Goal: Participate in discussion: Engage in conversation with other users on a specific topic

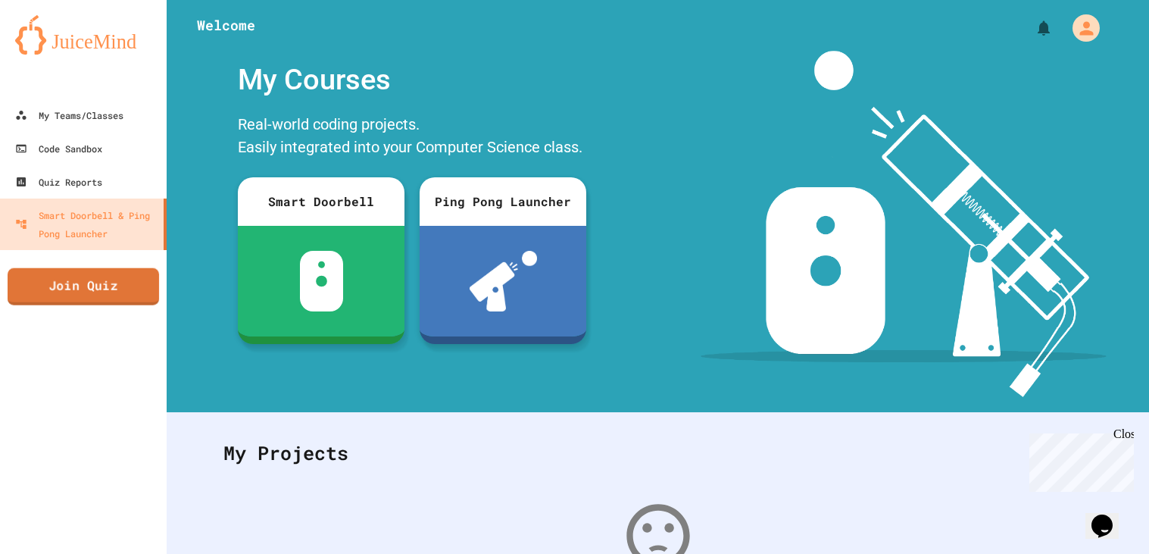
click at [98, 286] on link "Join Quiz" at bounding box center [84, 286] width 152 height 37
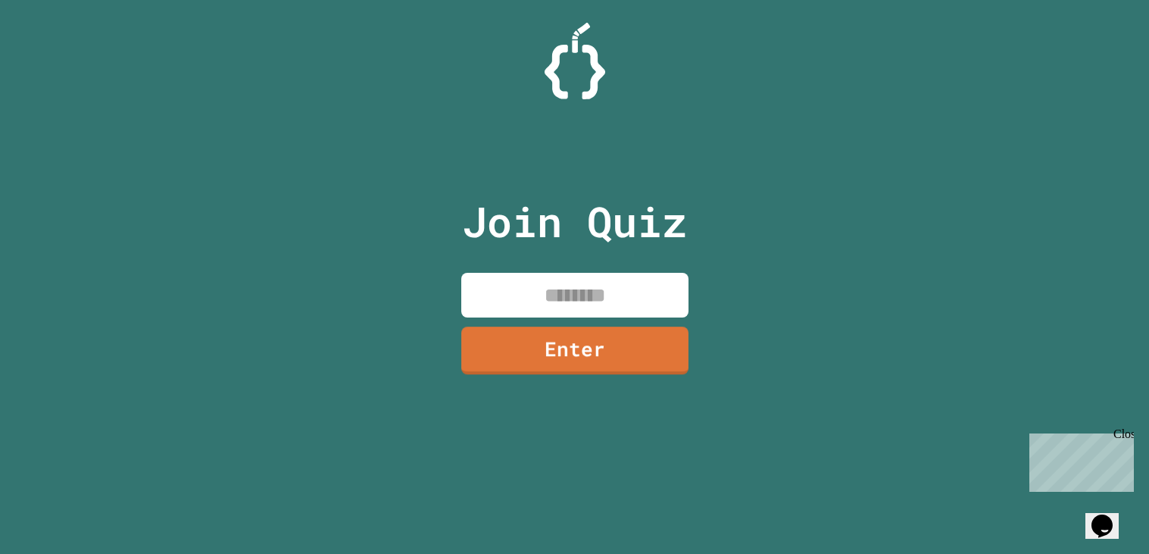
click at [552, 305] on input at bounding box center [574, 295] width 227 height 45
type input "********"
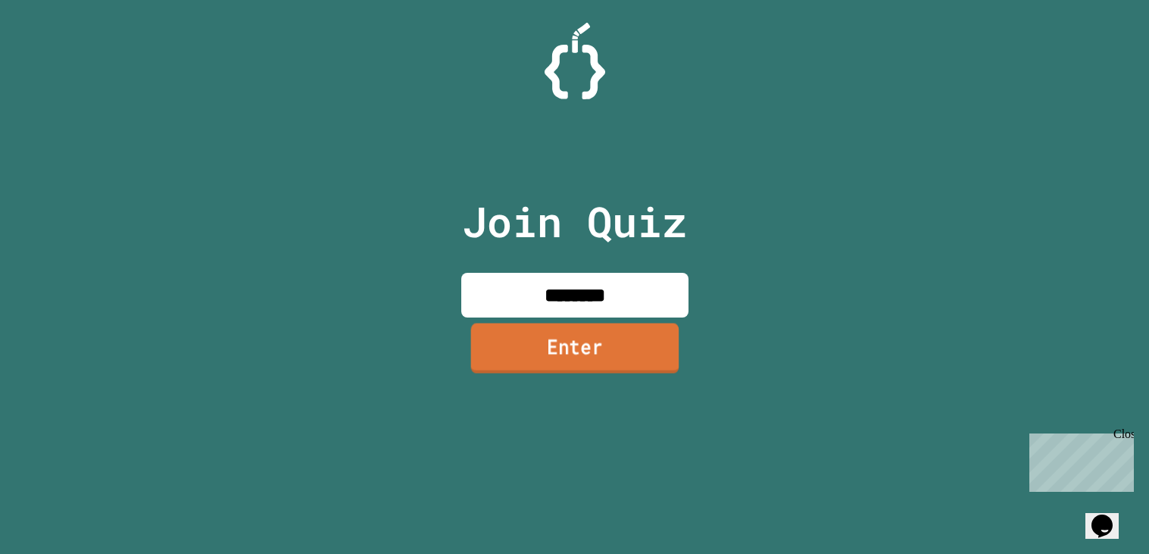
click at [603, 367] on link "Enter" at bounding box center [574, 348] width 208 height 50
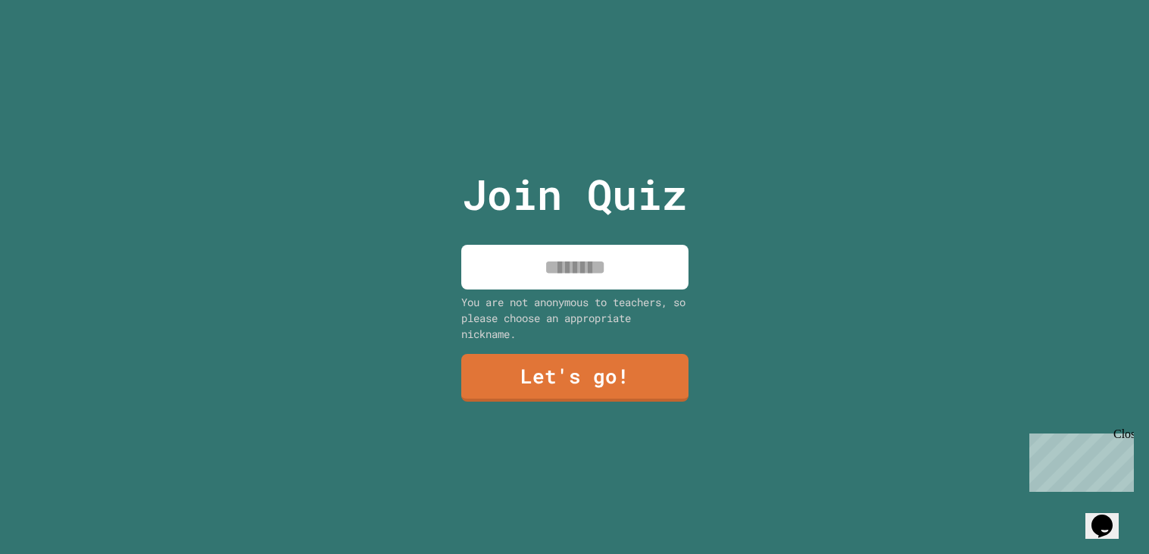
click at [592, 286] on input at bounding box center [574, 267] width 227 height 45
type input "******"
click at [593, 364] on link "Let's go!" at bounding box center [574, 378] width 227 height 48
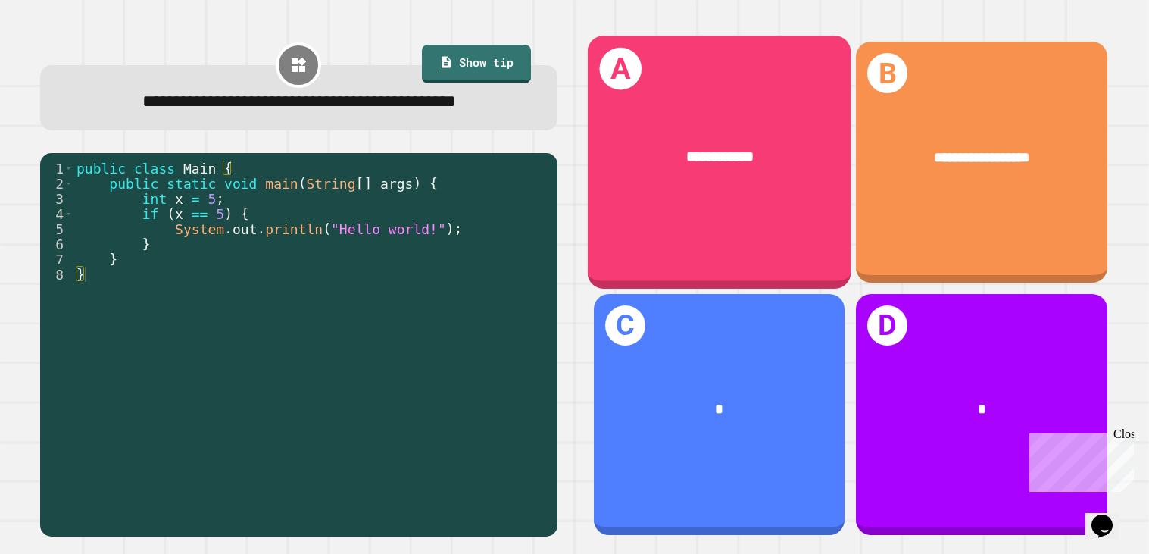
click at [689, 258] on div "**********" at bounding box center [719, 162] width 264 height 252
click at [732, 201] on div "**********" at bounding box center [719, 162] width 264 height 252
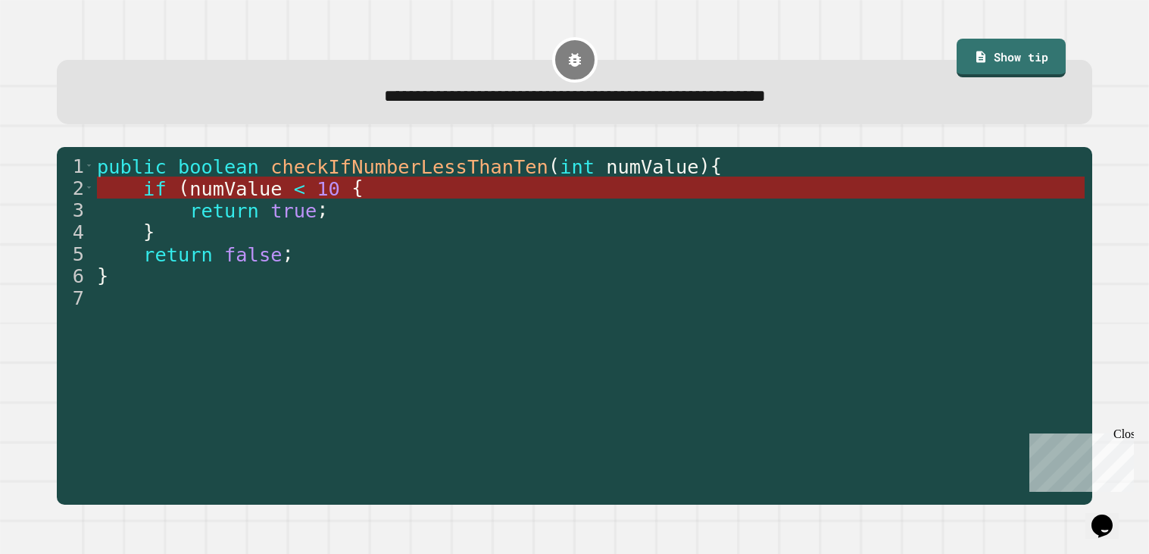
click at [317, 187] on span "10" at bounding box center [328, 188] width 23 height 23
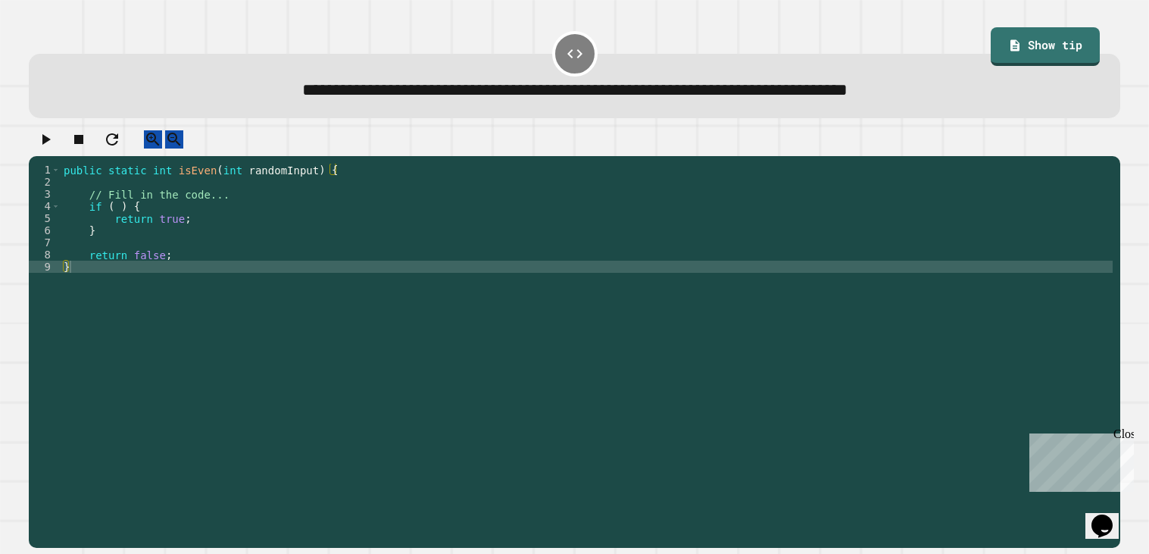
click at [89, 202] on div "public static int isEven ( int randomInput ) { // Fill in the code... if ( ) { …" at bounding box center [587, 352] width 1052 height 376
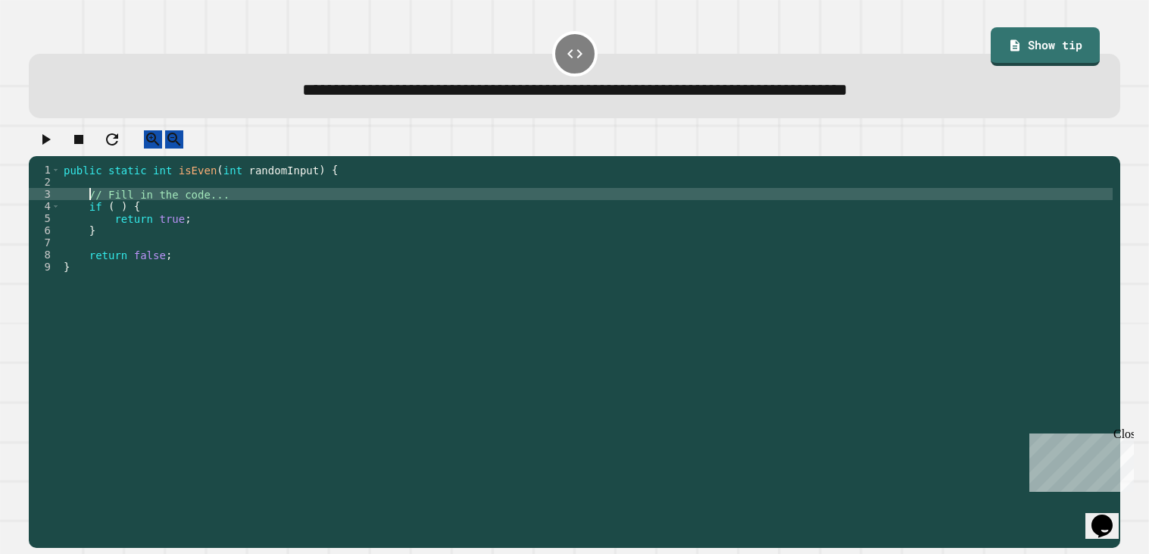
type textarea "**********"
click at [123, 236] on div "public static int isEven ( int randomInput ) { // Fill in the code... if ( ) { …" at bounding box center [590, 352] width 1046 height 376
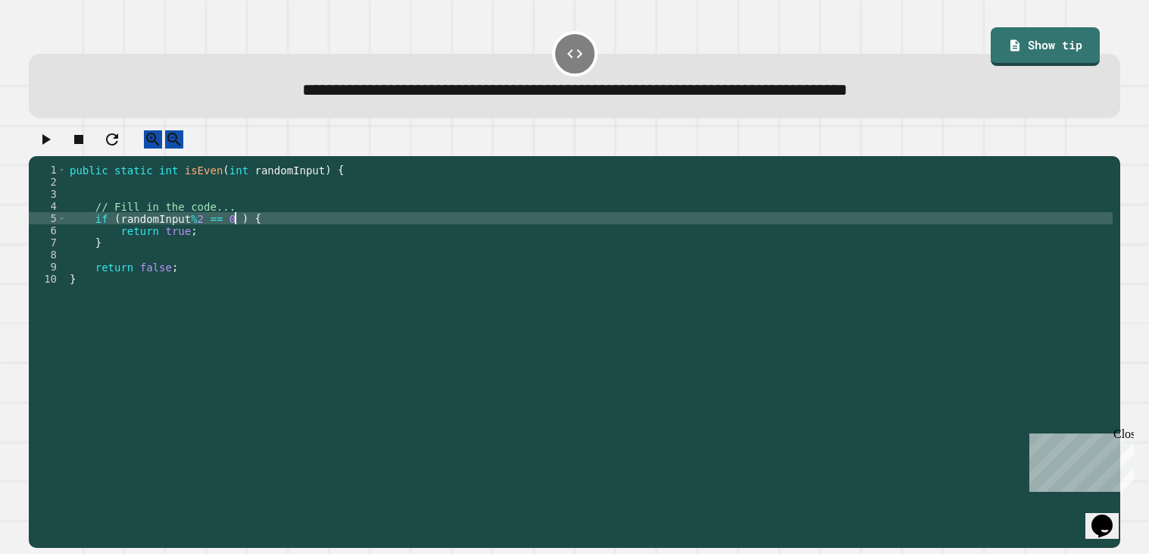
scroll to position [0, 12]
click at [108, 256] on div "public static int isEven ( int randomInput ) { // Fill in the code... if ( rand…" at bounding box center [590, 352] width 1046 height 376
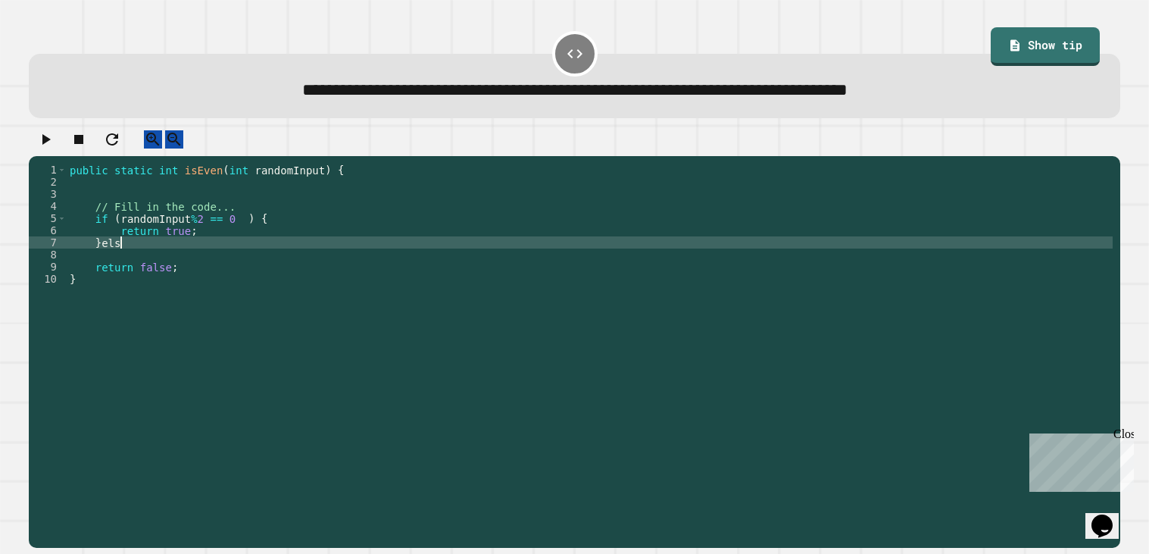
scroll to position [0, 3]
click at [184, 286] on div "public static int isEven ( int randomInput ) { // Fill in the code... if ( rand…" at bounding box center [590, 352] width 1046 height 376
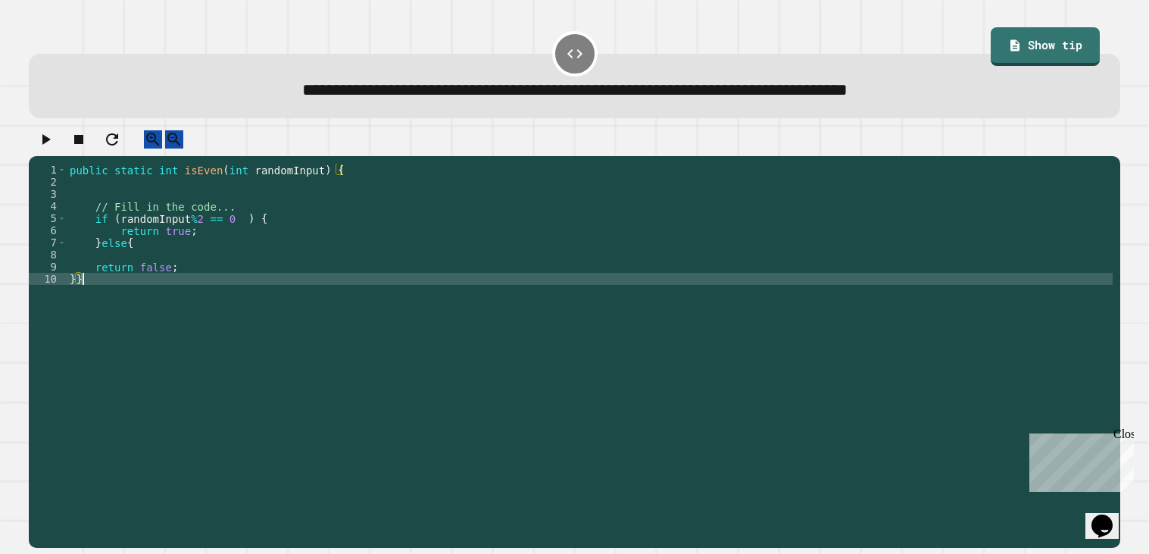
click at [33, 145] on div at bounding box center [575, 143] width 1092 height 27
click at [73, 155] on div at bounding box center [575, 143] width 1092 height 27
click at [43, 139] on icon "button" at bounding box center [45, 139] width 18 height 18
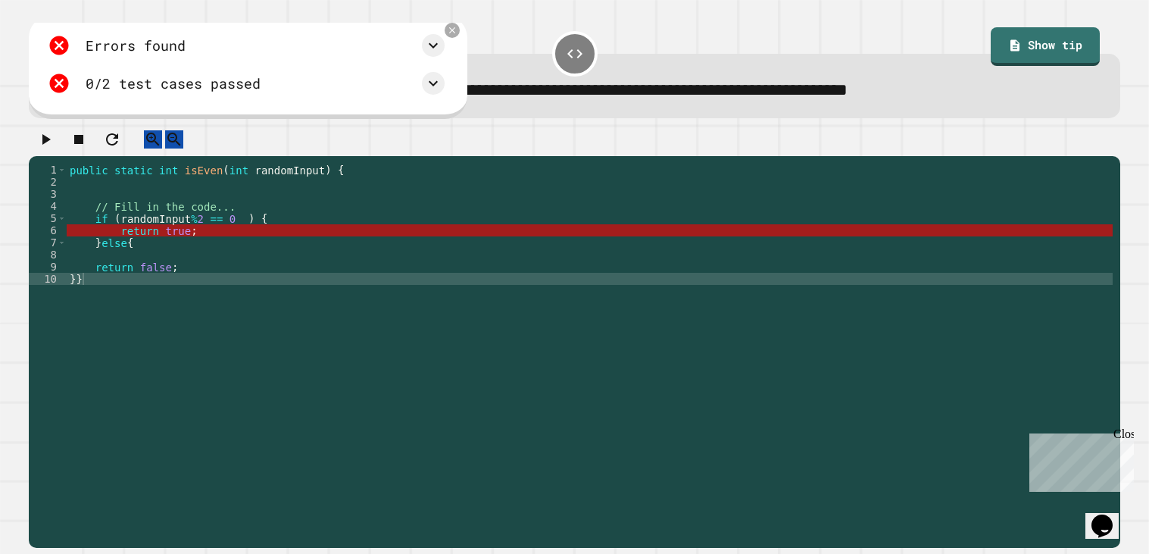
click at [358, 154] on div at bounding box center [575, 143] width 1092 height 27
click at [191, 235] on div "public static int isEven ( int randomInput ) { // Fill in the code... if ( rand…" at bounding box center [590, 352] width 1046 height 376
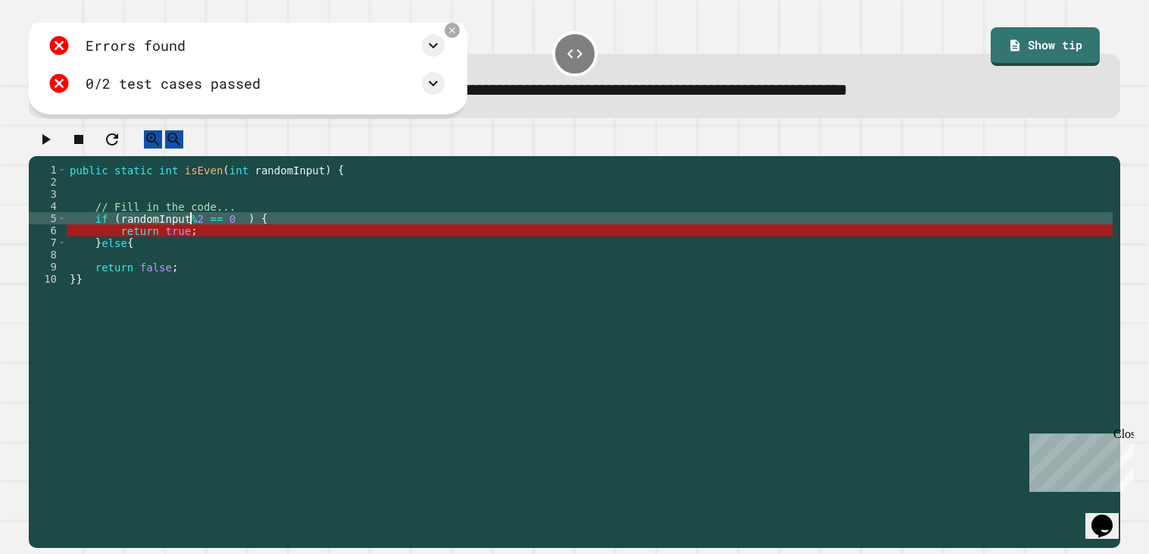
click at [191, 235] on div "public static int isEven ( int randomInput ) { // Fill in the code... if ( rand…" at bounding box center [590, 352] width 1046 height 376
click at [198, 233] on div "public static int isEven ( int randomInput ) { // Fill in the code... if ( rand…" at bounding box center [590, 352] width 1046 height 376
click at [230, 232] on div "public static int isEven ( int randomInput ) { // Fill in the code... if ( rand…" at bounding box center [590, 352] width 1046 height 376
click at [185, 238] on div "public static int isEven ( int randomInput ) { // Fill in the code... if ( rand…" at bounding box center [590, 352] width 1046 height 376
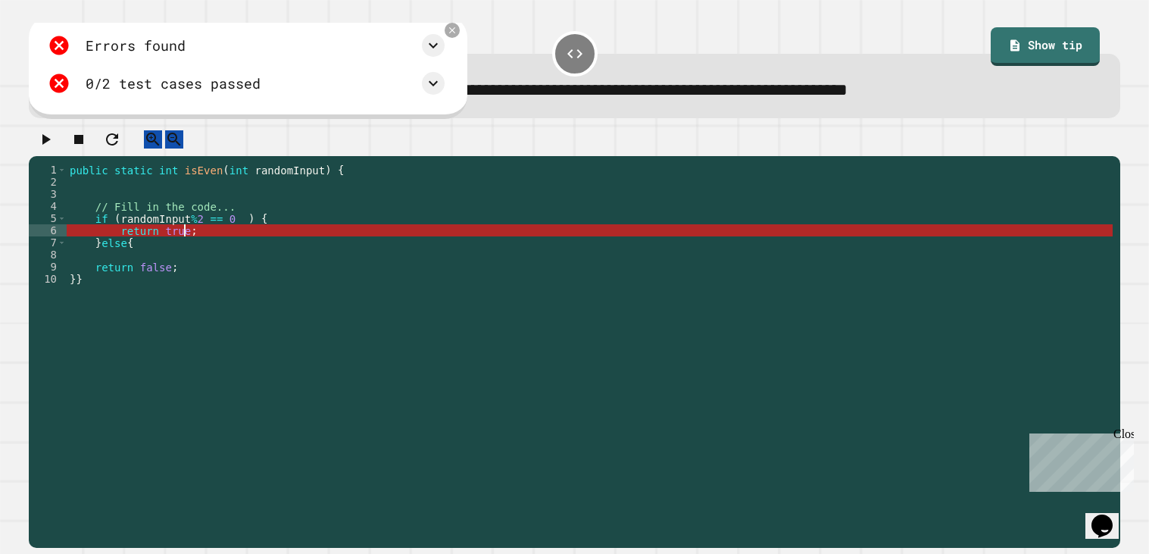
click at [185, 238] on div "public static int isEven ( int randomInput ) { // Fill in the code... if ( rand…" at bounding box center [590, 352] width 1046 height 376
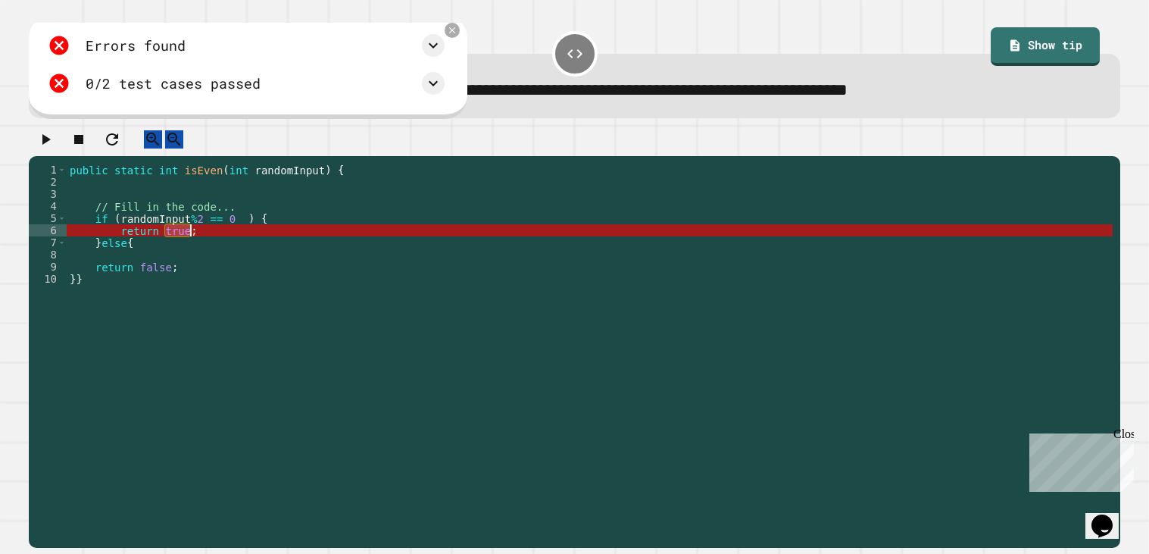
click at [167, 182] on div "public static int isEven ( int randomInput ) { // Fill in the code... if ( rand…" at bounding box center [590, 352] width 1046 height 376
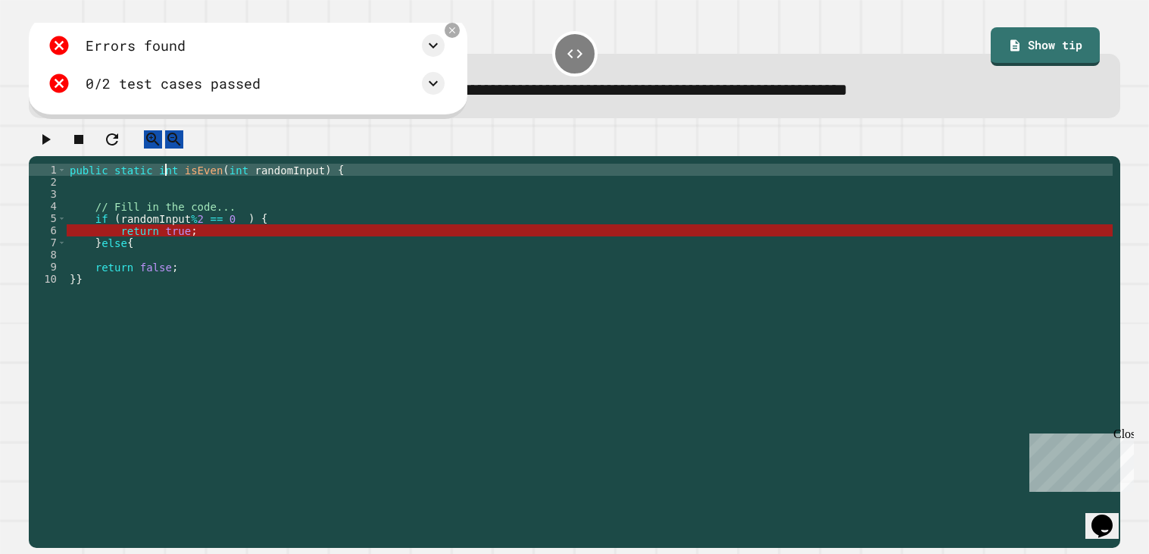
click at [167, 182] on div "public static int isEven ( int randomInput ) { // Fill in the code... if ( rand…" at bounding box center [590, 352] width 1046 height 376
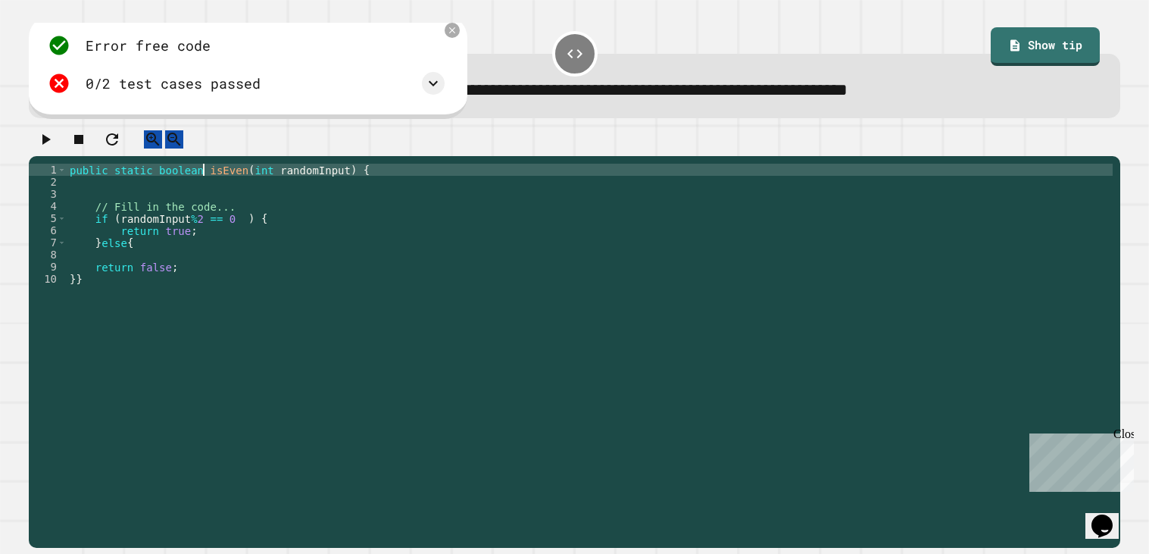
scroll to position [0, 10]
type textarea "**********"
click at [67, 146] on div at bounding box center [575, 143] width 1092 height 27
click at [51, 145] on icon "button" at bounding box center [46, 139] width 8 height 11
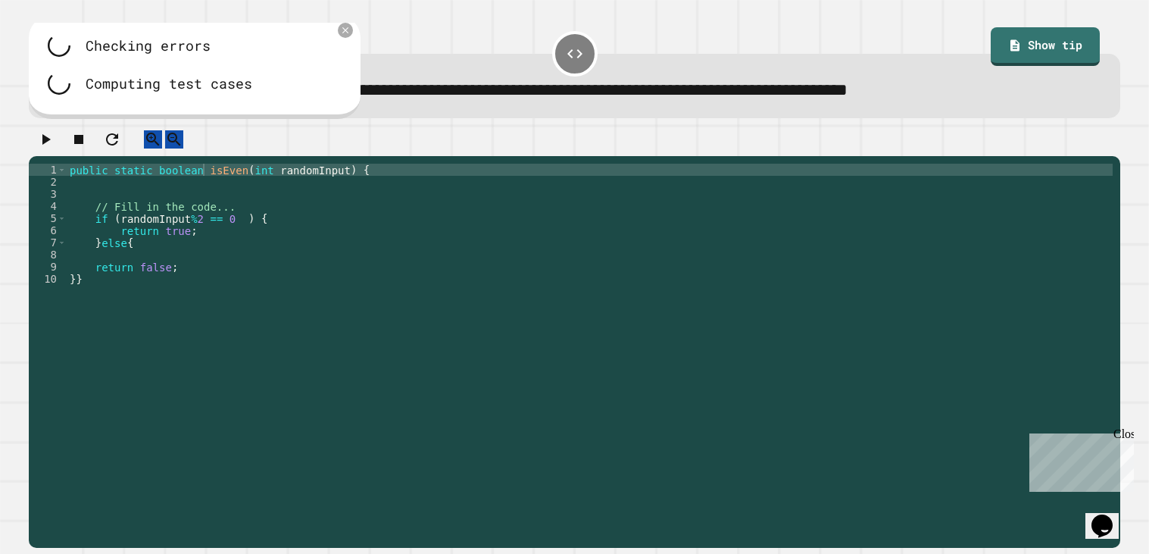
click at [52, 145] on div at bounding box center [575, 143] width 1092 height 27
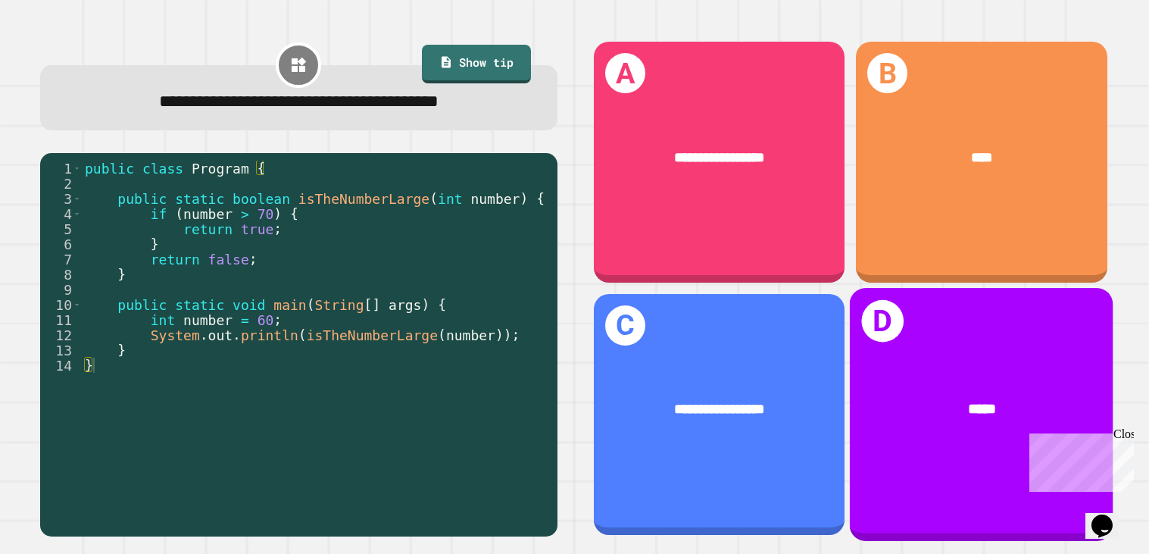
click at [958, 367] on div "D *****" at bounding box center [982, 414] width 264 height 252
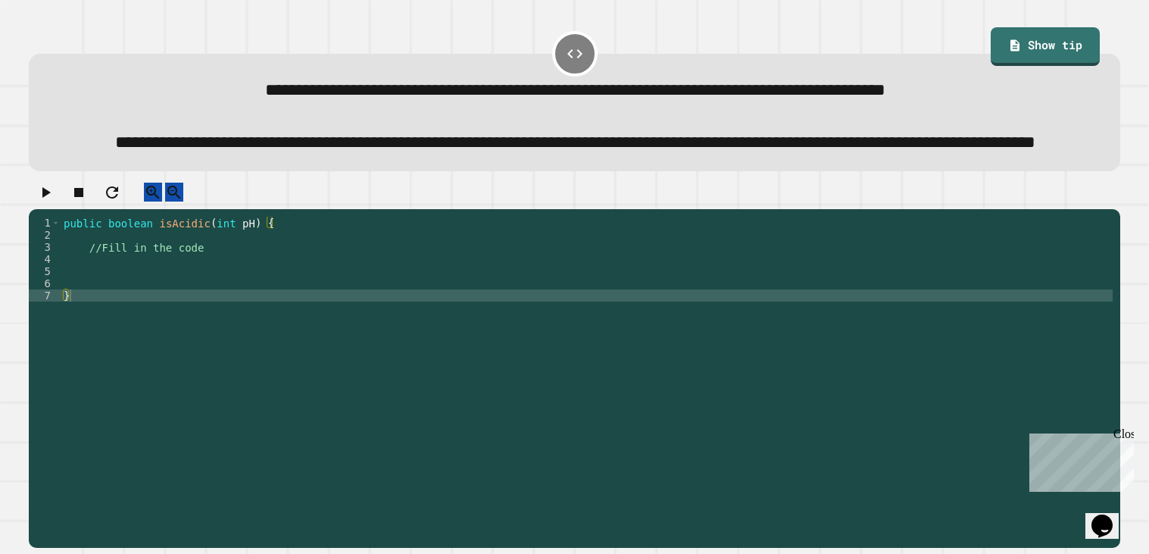
click at [237, 297] on div "public boolean isAcidic ( int pH ) { //Fill in the code }" at bounding box center [587, 362] width 1052 height 291
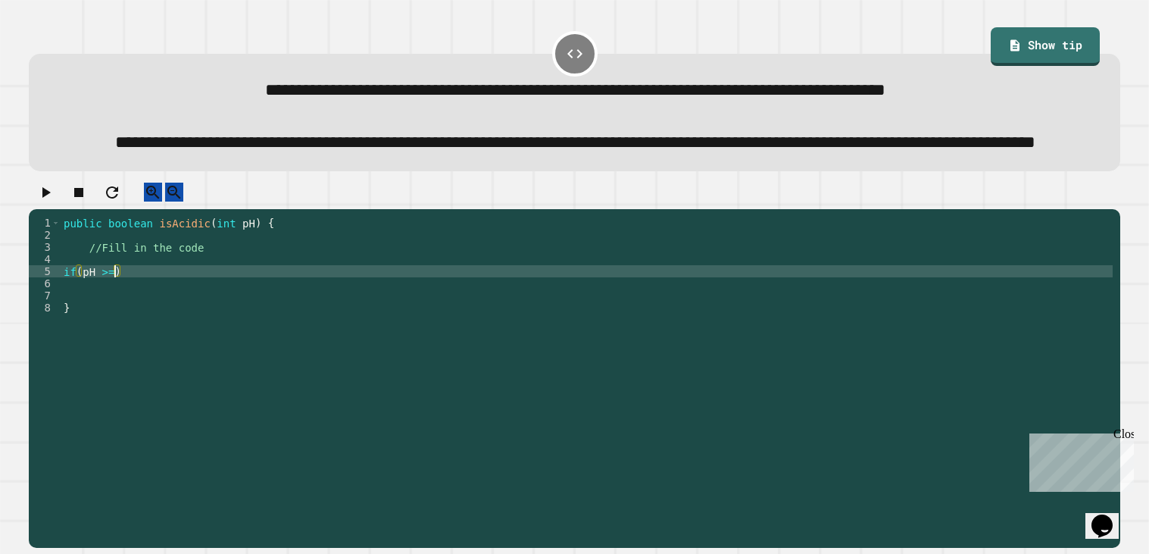
scroll to position [0, 3]
type textarea "**********"
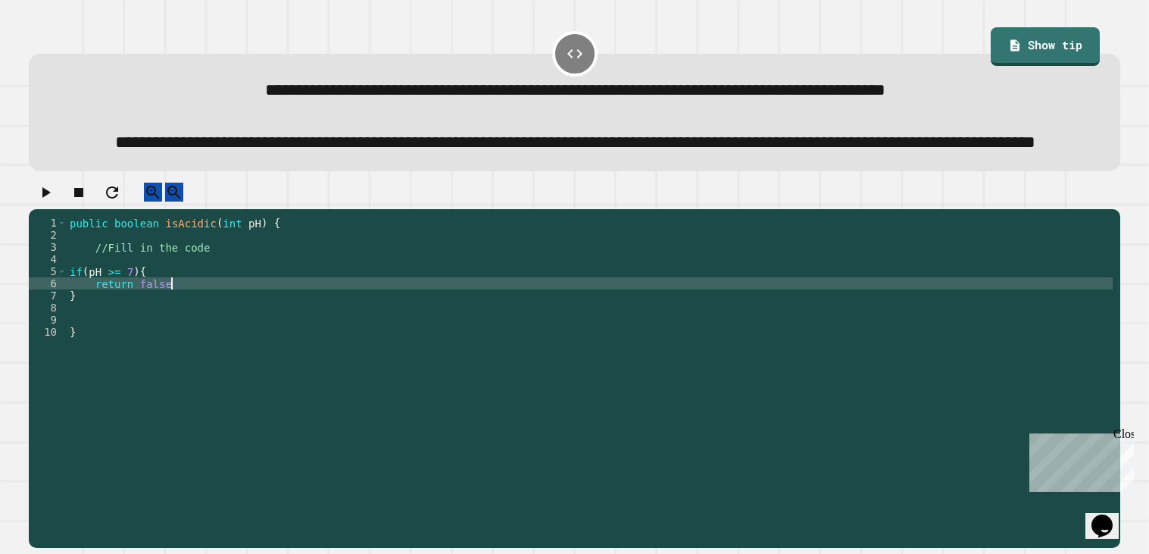
scroll to position [0, 0]
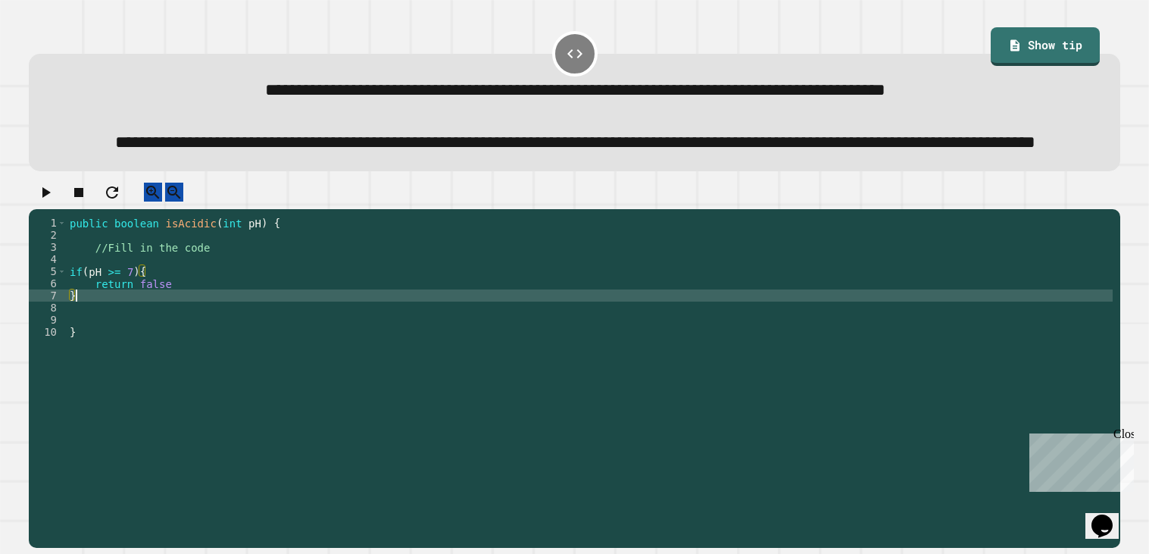
type textarea "*"
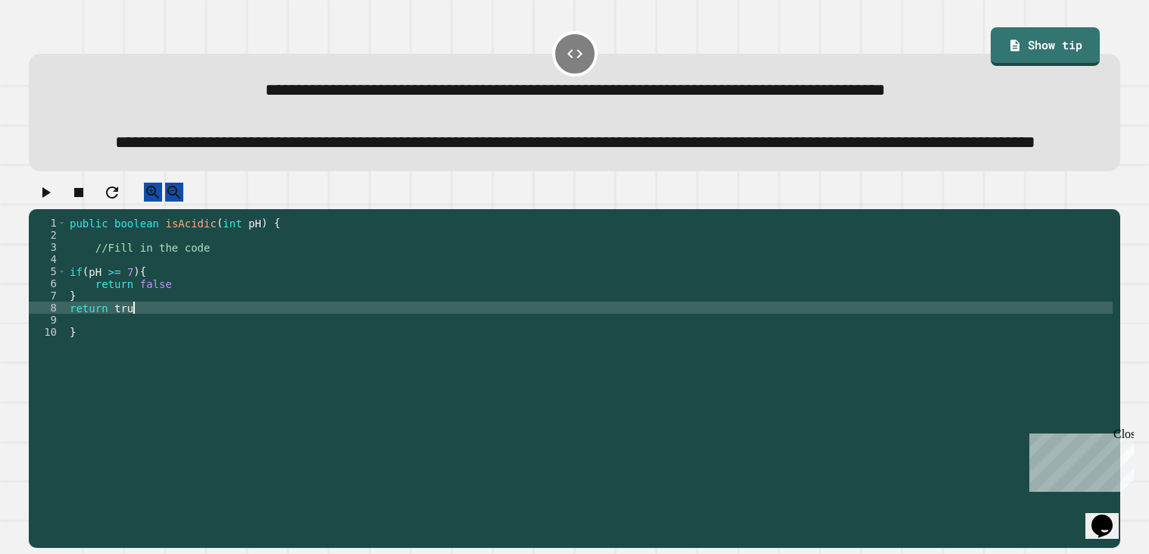
scroll to position [0, 4]
click at [55, 202] on icon "button" at bounding box center [45, 192] width 18 height 18
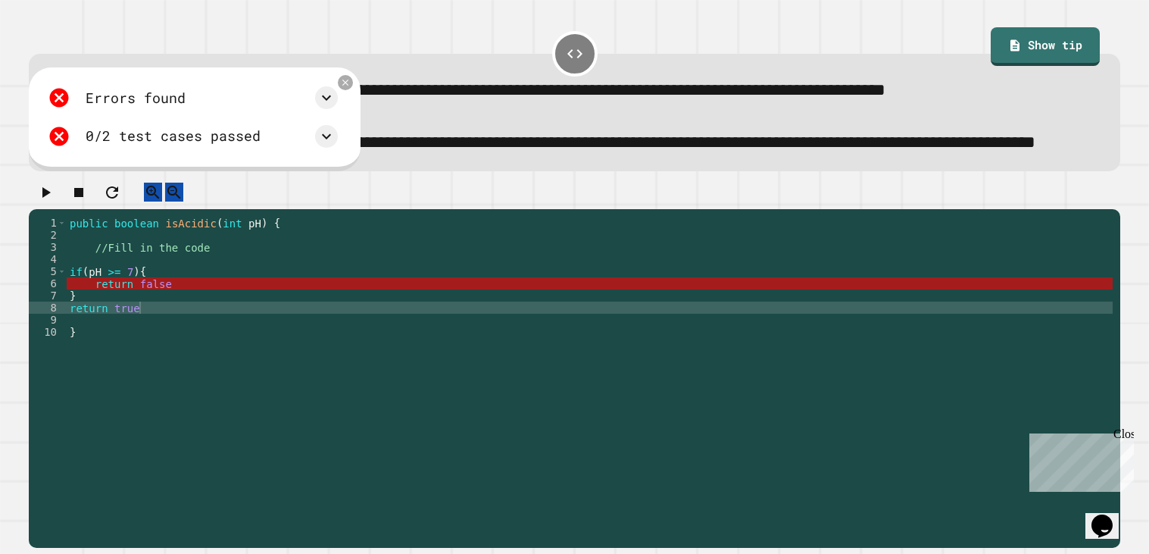
click at [177, 320] on div "public boolean isAcidic ( int pH ) { //Fill in the code if ( pH >= 7 ) { return…" at bounding box center [590, 362] width 1046 height 291
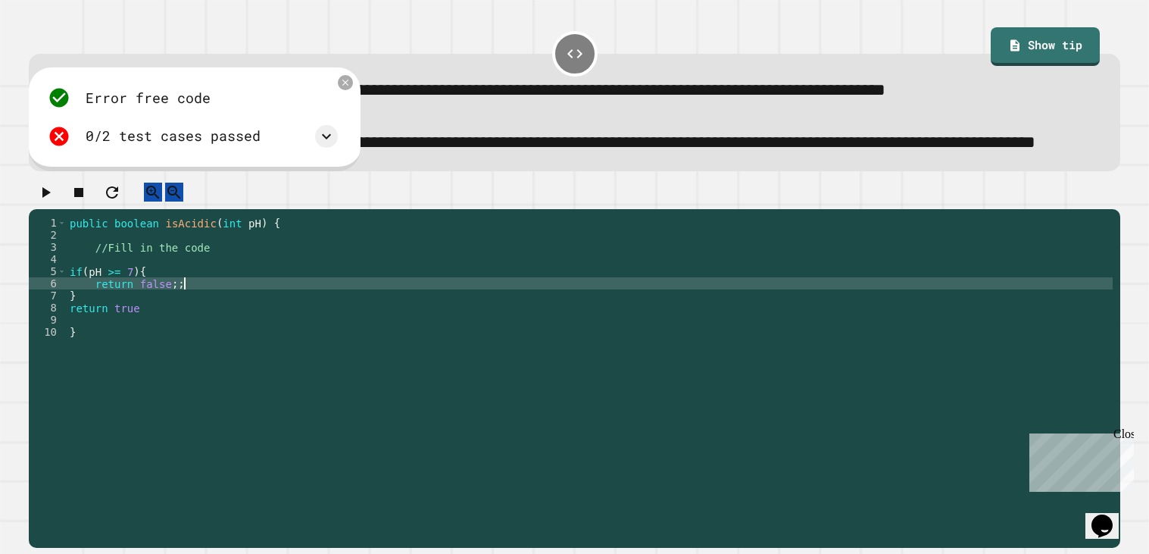
scroll to position [0, 6]
click at [174, 350] on div "public boolean isAcidic ( int pH ) { //Fill in the code if ( pH >= 7 ) { return…" at bounding box center [590, 362] width 1046 height 291
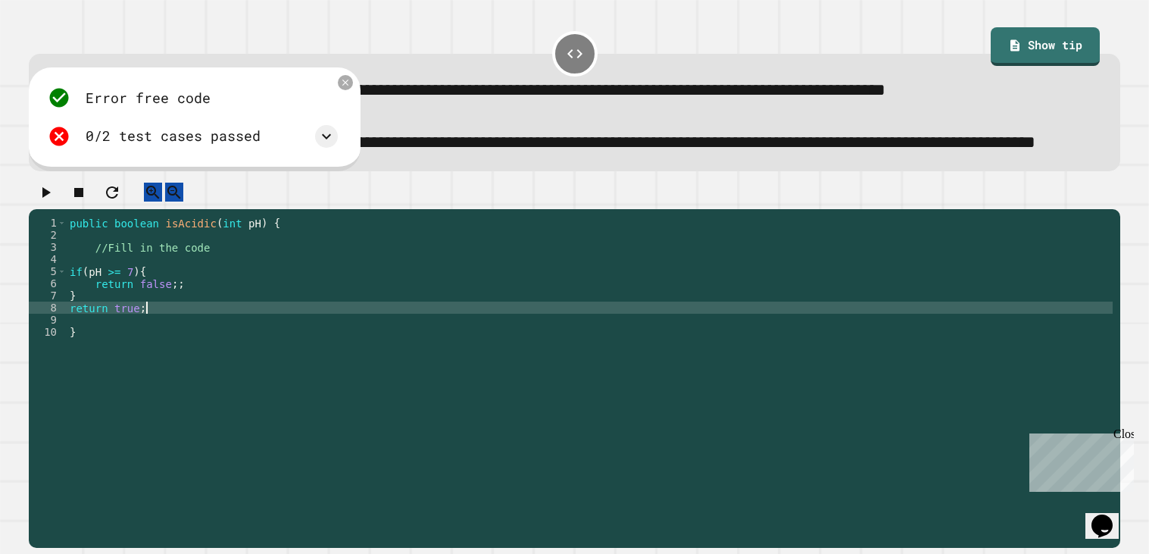
click at [217, 324] on div "public boolean isAcidic ( int pH ) { //Fill in the code if ( pH >= 7 ) { return…" at bounding box center [590, 362] width 1046 height 291
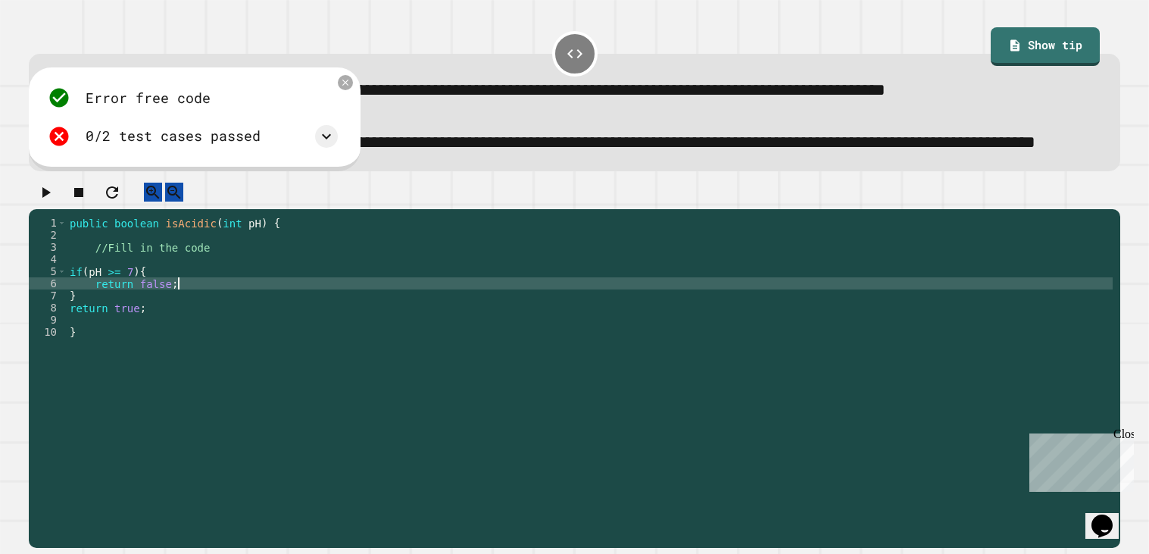
type textarea "**********"
click at [70, 209] on div at bounding box center [575, 196] width 1092 height 27
click at [55, 202] on icon "button" at bounding box center [45, 192] width 18 height 18
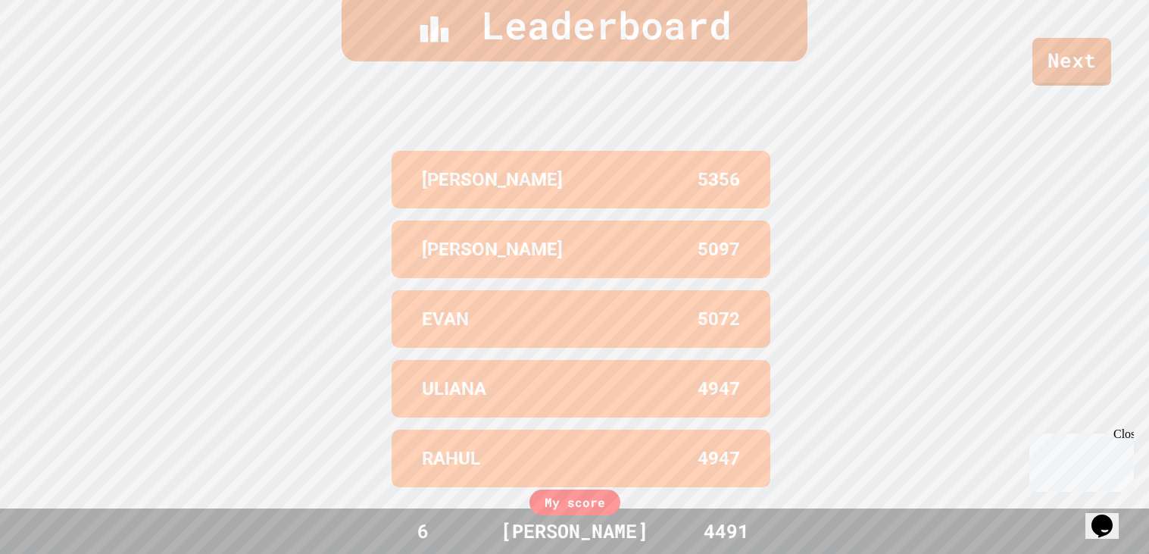
scroll to position [0, 0]
